Goal: Check status: Check status

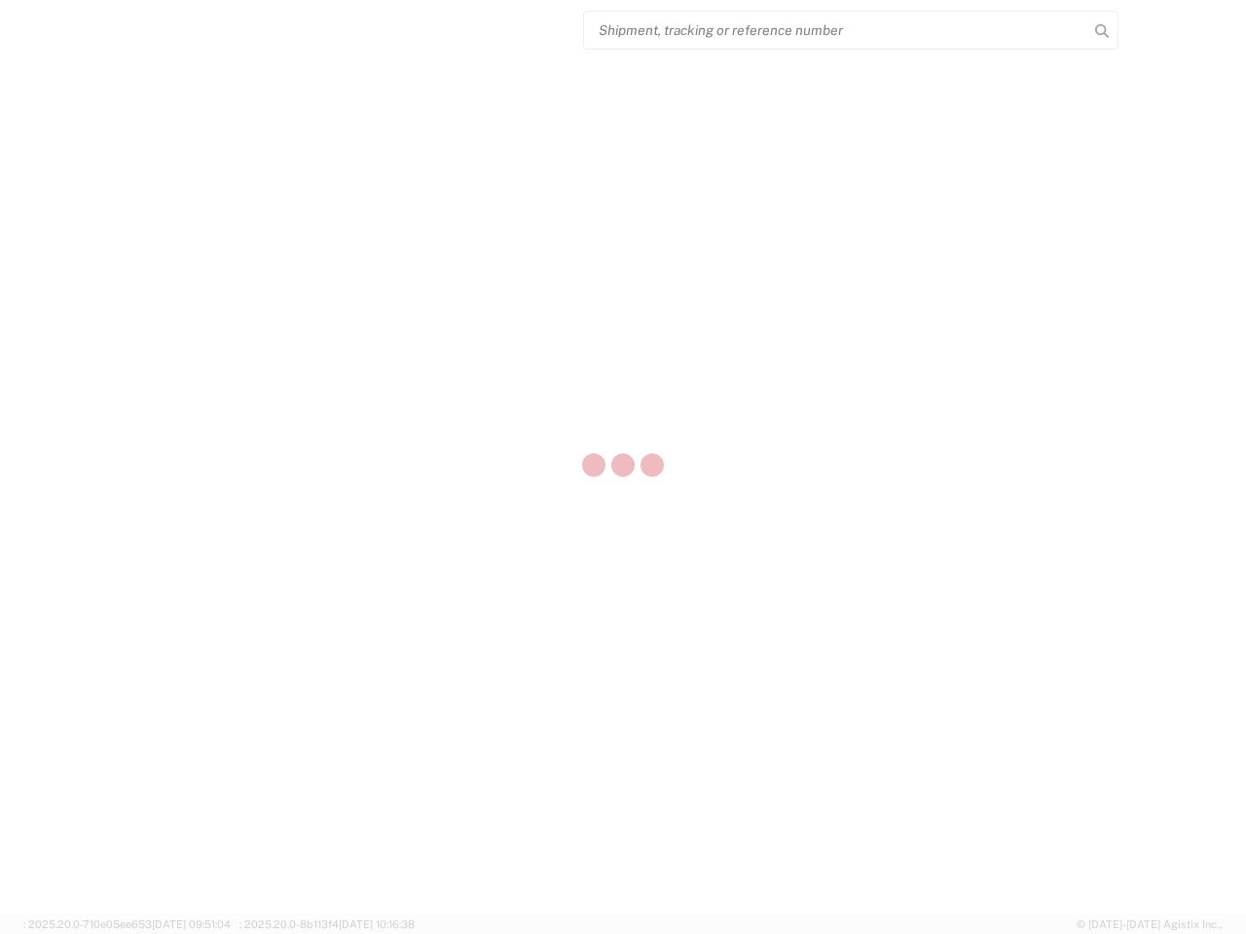
select select "US"
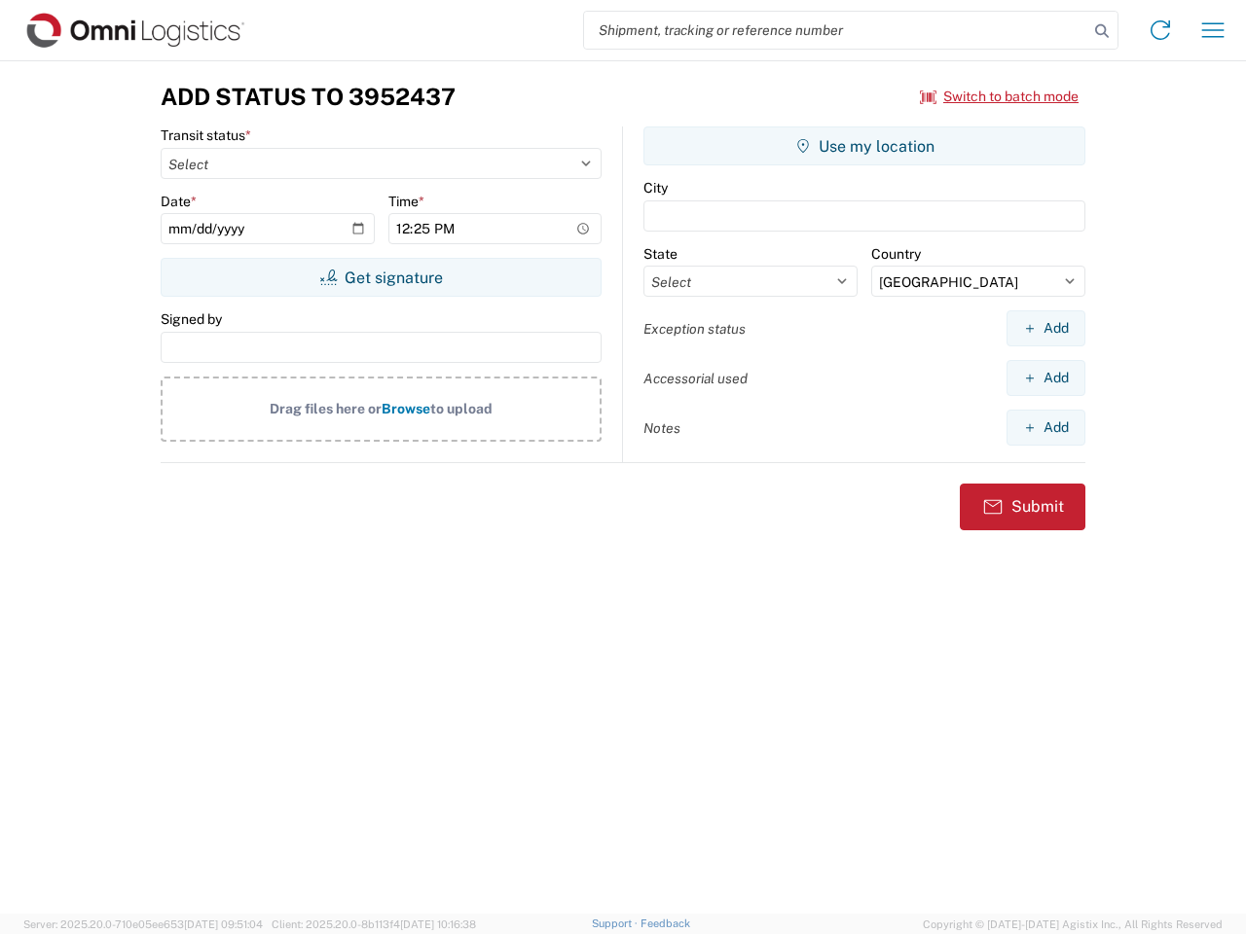
click at [836, 30] on input "search" at bounding box center [836, 30] width 504 height 37
click at [1102, 31] on icon at bounding box center [1101, 31] width 27 height 27
click at [1160, 30] on icon at bounding box center [1159, 30] width 31 height 31
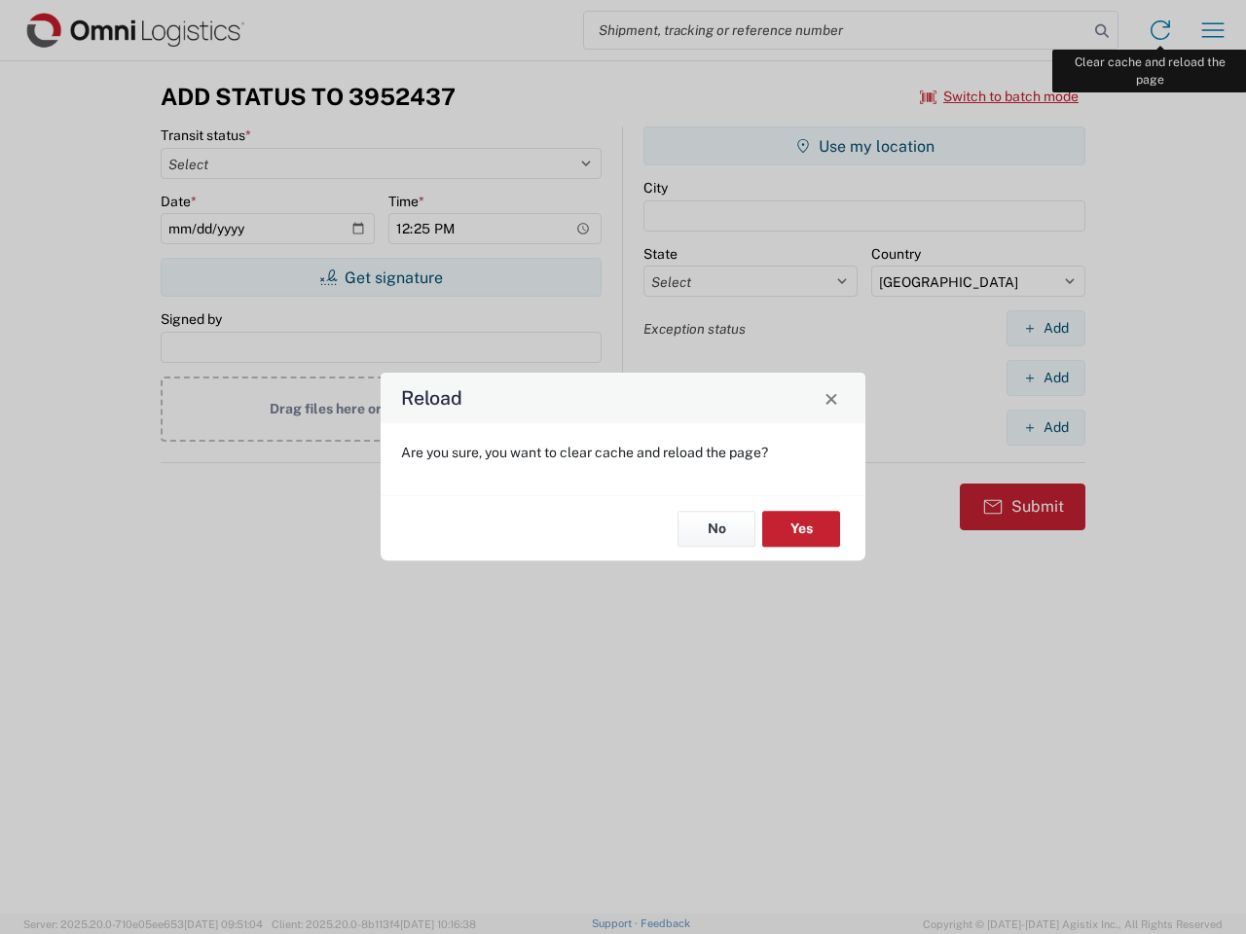
click at [1213, 30] on div "Reload Are you sure, you want to clear cache and reload the page? No Yes" at bounding box center [623, 467] width 1246 height 934
click at [999, 96] on div "Reload Are you sure, you want to clear cache and reload the page? No Yes" at bounding box center [623, 467] width 1246 height 934
click at [380, 277] on div "Reload Are you sure, you want to clear cache and reload the page? No Yes" at bounding box center [623, 467] width 1246 height 934
click at [864, 146] on div "Reload Are you sure, you want to clear cache and reload the page? No Yes" at bounding box center [623, 467] width 1246 height 934
click at [1045, 328] on div "Reload Are you sure, you want to clear cache and reload the page? No Yes" at bounding box center [623, 467] width 1246 height 934
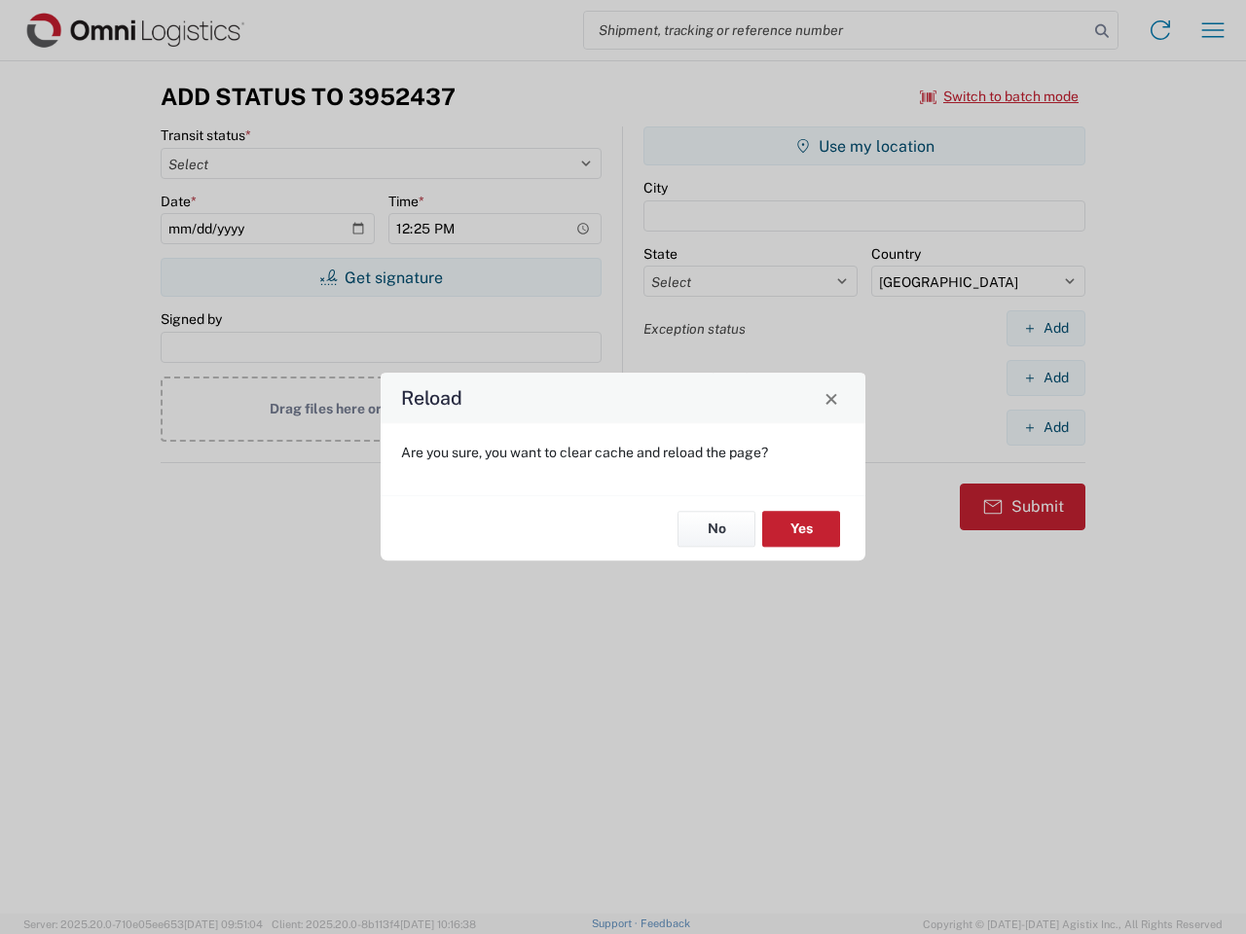
click at [1045, 378] on div "Reload Are you sure, you want to clear cache and reload the page? No Yes" at bounding box center [623, 467] width 1246 height 934
click at [1045, 427] on div "Reload Are you sure, you want to clear cache and reload the page? No Yes" at bounding box center [623, 467] width 1246 height 934
